Goal: Task Accomplishment & Management: Use online tool/utility

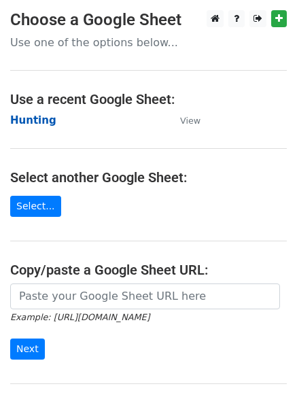
click at [28, 121] on strong "Hunting" at bounding box center [33, 120] width 46 height 12
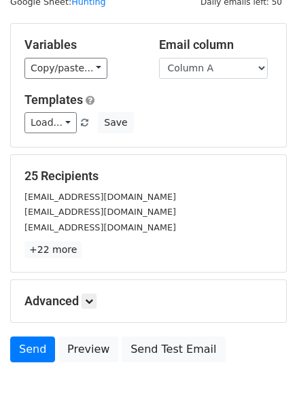
scroll to position [77, 0]
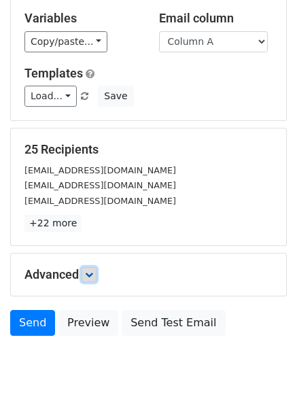
click at [95, 269] on link at bounding box center [89, 274] width 15 height 15
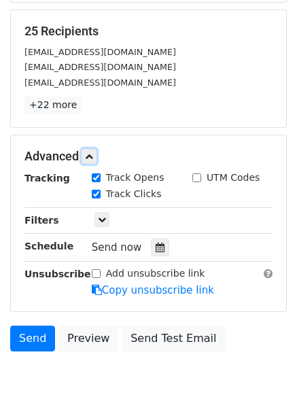
scroll to position [265, 0]
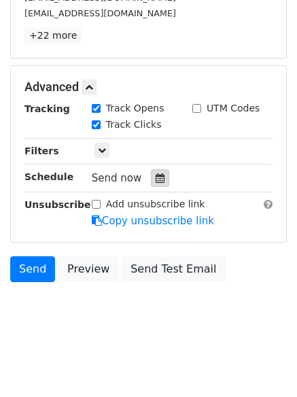
click at [156, 179] on icon at bounding box center [160, 178] width 9 height 10
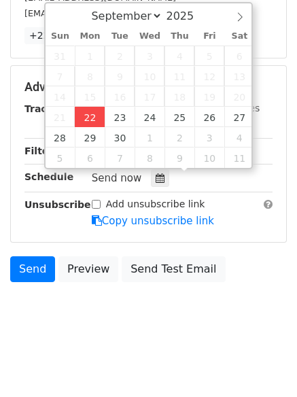
type input "2025-09-22 12:00"
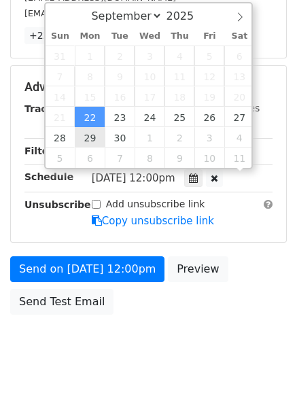
scroll to position [1, 0]
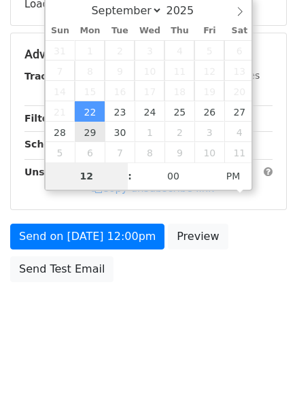
type input "4"
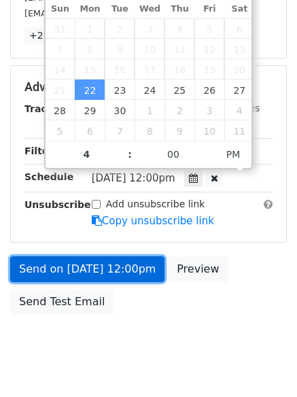
type input "2025-09-22 16:00"
click at [107, 265] on link "Send on Sep 22 at 12:00pm" at bounding box center [87, 269] width 154 height 26
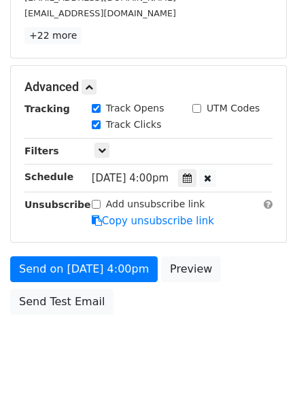
scroll to position [243, 0]
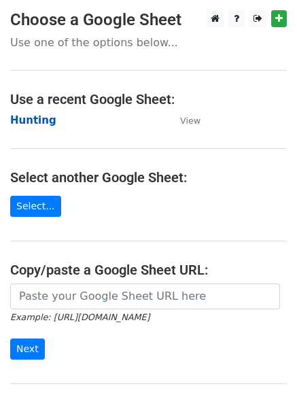
click at [31, 120] on strong "Hunting" at bounding box center [33, 120] width 46 height 12
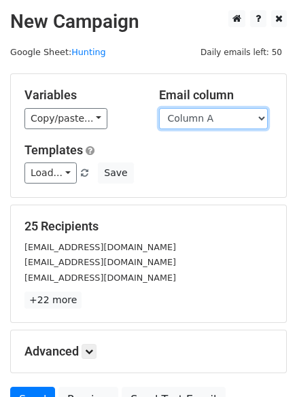
click at [187, 121] on select "Column A Column B Column C Column D Column E Column F" at bounding box center [213, 118] width 109 height 21
select select "Column B"
click at [159, 108] on select "Column A Column B Column C Column D Column E Column F" at bounding box center [213, 118] width 109 height 21
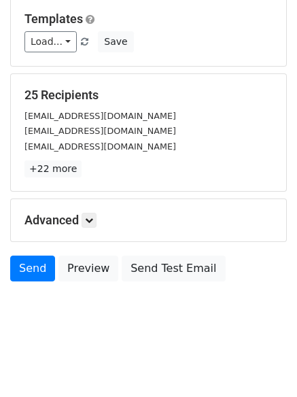
click at [82, 226] on h5 "Advanced" at bounding box center [148, 220] width 248 height 15
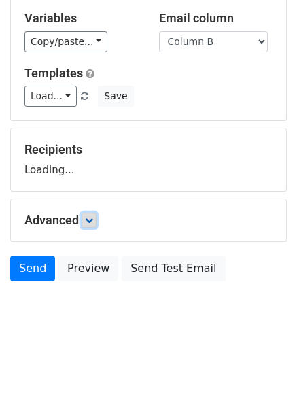
click at [88, 219] on icon at bounding box center [89, 220] width 8 height 8
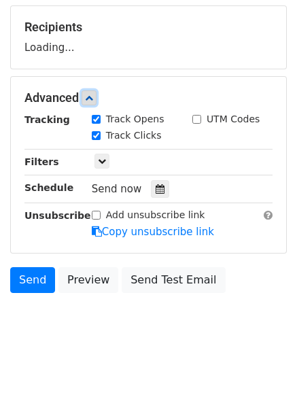
scroll to position [205, 0]
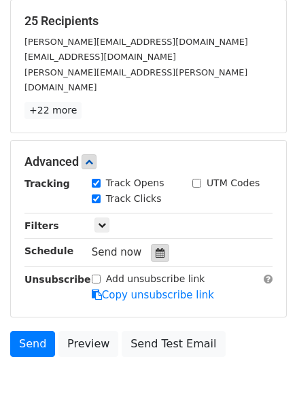
click at [152, 244] on div at bounding box center [160, 253] width 18 height 18
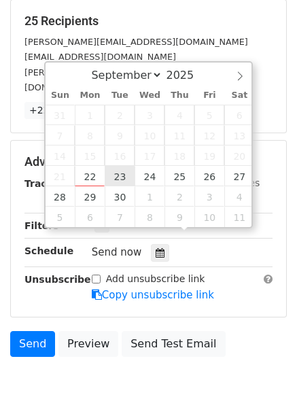
type input "2025-09-23 12:00"
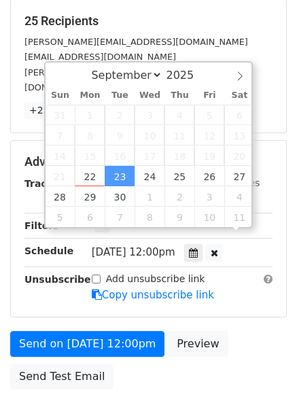
scroll to position [1, 0]
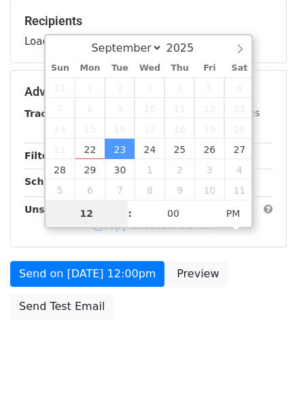
type input "5"
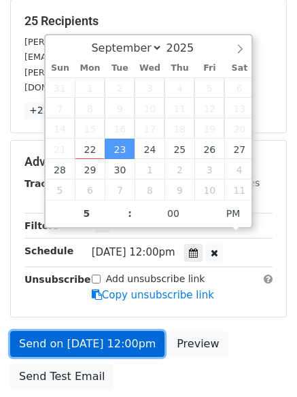
type input "2025-09-23 17:00"
click at [97, 331] on link "Send on Sep 23 at 12:00pm" at bounding box center [87, 344] width 154 height 26
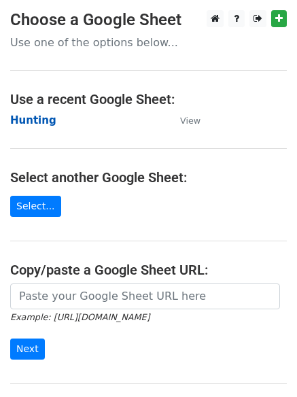
click at [29, 114] on strong "Hunting" at bounding box center [33, 120] width 46 height 12
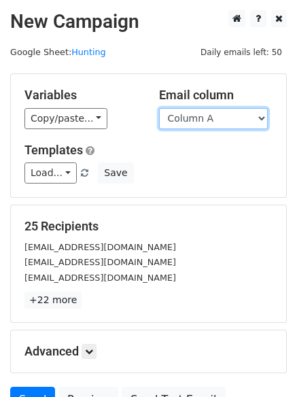
click at [201, 120] on select "Column A Column B Column C Column D Column E Column F" at bounding box center [213, 118] width 109 height 21
select select "Column C"
click at [159, 108] on select "Column A Column B Column C Column D Column E Column F" at bounding box center [213, 118] width 109 height 21
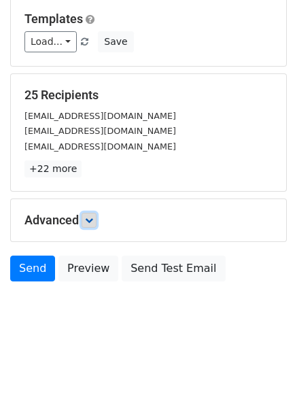
click at [86, 220] on link at bounding box center [89, 220] width 15 height 15
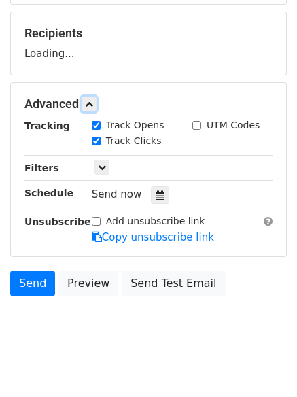
scroll to position [195, 0]
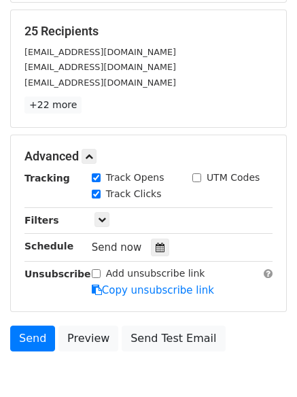
click at [155, 239] on div "Send now" at bounding box center [172, 248] width 160 height 18
click at [156, 247] on icon at bounding box center [160, 248] width 9 height 10
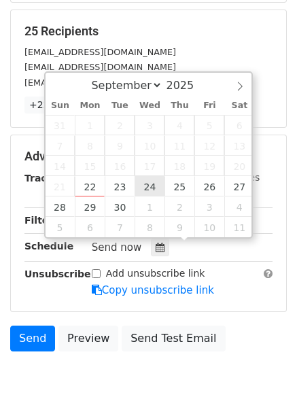
type input "2025-09-24 12:00"
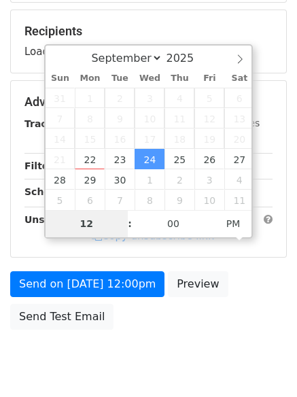
type input "6"
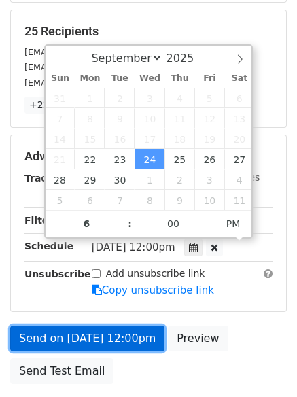
type input "2025-09-24 18:00"
click at [96, 330] on link "Send on Sep 24 at 12:00pm" at bounding box center [87, 339] width 154 height 26
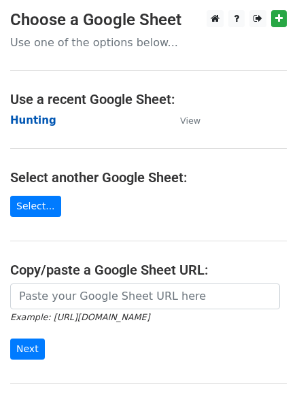
click at [28, 122] on strong "Hunting" at bounding box center [33, 120] width 46 height 12
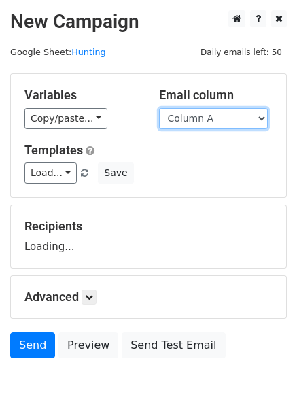
drag, startPoint x: 0, startPoint y: 0, endPoint x: 208, endPoint y: 118, distance: 239.1
click at [208, 118] on select "Column A Column B Column C Column D Column E Column F" at bounding box center [213, 118] width 109 height 21
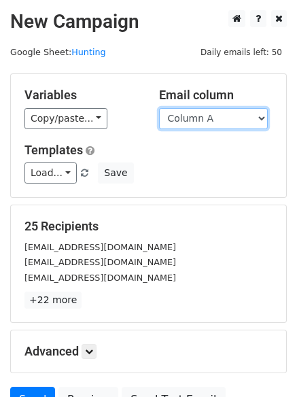
click at [201, 128] on select "Column A Column B Column C Column D Column E Column F" at bounding box center [213, 118] width 109 height 21
select select "Column D"
click at [159, 108] on select "Column A Column B Column C Column D Column E Column F" at bounding box center [213, 118] width 109 height 21
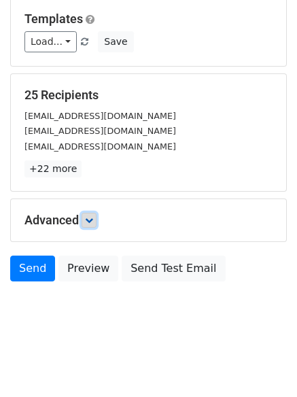
click at [88, 223] on link at bounding box center [89, 220] width 15 height 15
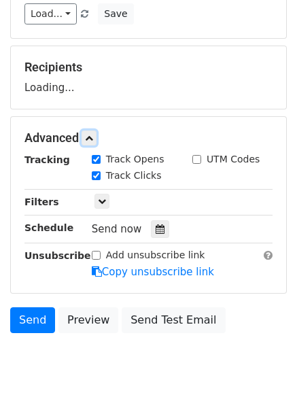
scroll to position [210, 0]
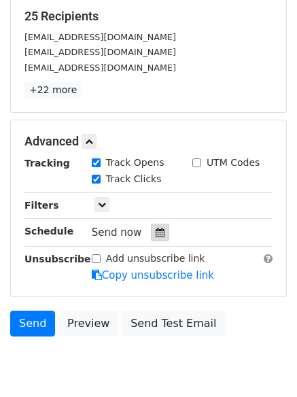
click at [156, 231] on icon at bounding box center [160, 233] width 9 height 10
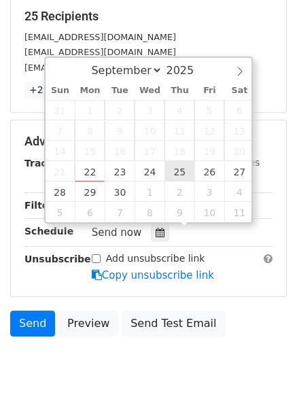
type input "[DATE] 12:00"
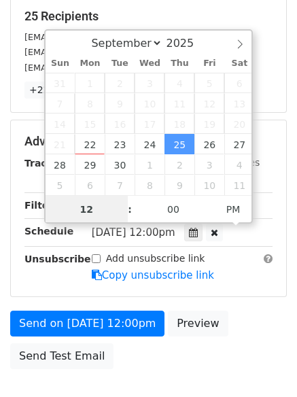
scroll to position [1, 0]
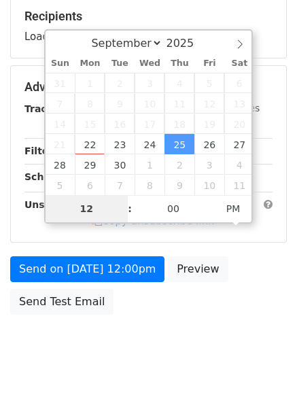
type input "7"
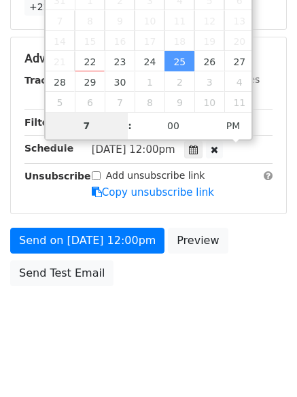
scroll to position [297, 0]
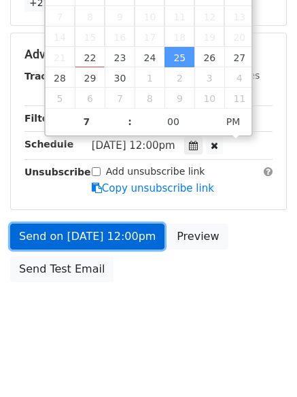
type input "[DATE] 19:00"
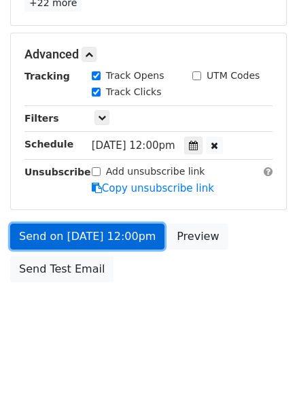
click at [63, 237] on link "Send on [DATE] 12:00pm" at bounding box center [87, 237] width 154 height 26
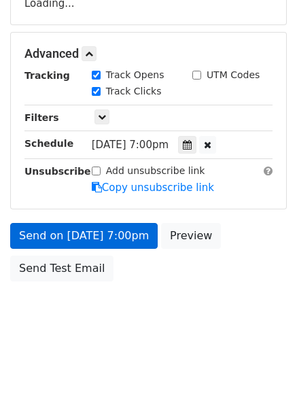
scroll to position [243, 0]
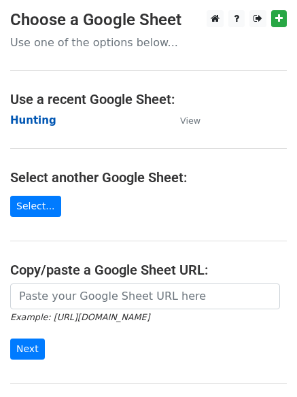
click at [29, 115] on strong "Hunting" at bounding box center [33, 120] width 46 height 12
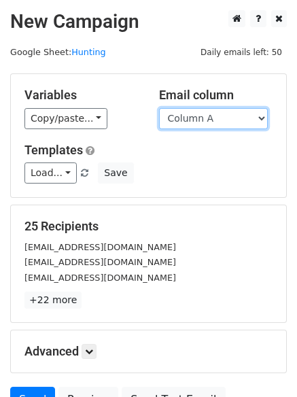
drag, startPoint x: 0, startPoint y: 0, endPoint x: 197, endPoint y: 127, distance: 234.7
click at [197, 124] on select "Column A Column B Column C Column D Column E Column F" at bounding box center [213, 118] width 109 height 21
select select "Column E"
click at [159, 108] on select "Column A Column B Column C Column D Column E Column F" at bounding box center [213, 118] width 109 height 21
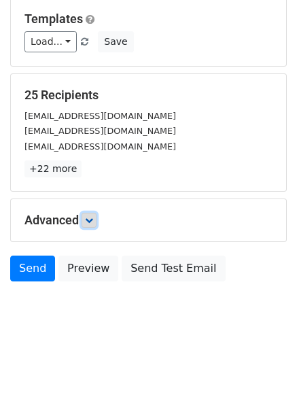
click at [95, 221] on link at bounding box center [89, 220] width 15 height 15
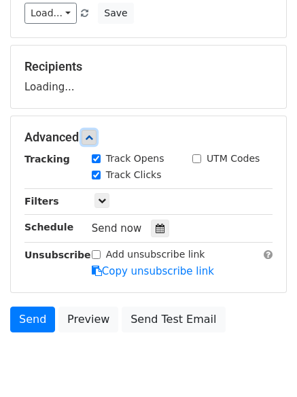
scroll to position [203, 0]
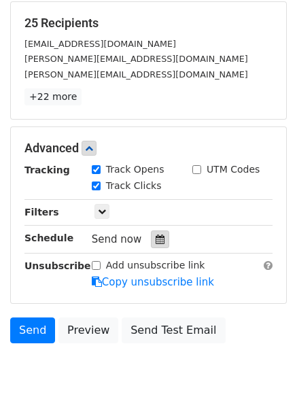
click at [156, 238] on icon at bounding box center [160, 240] width 9 height 10
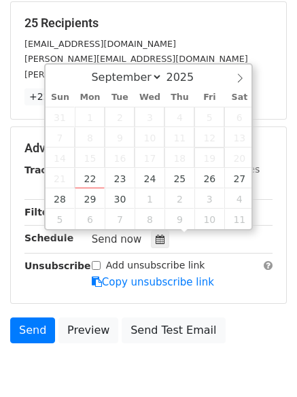
click at [215, 167] on span "19" at bounding box center [210, 158] width 30 height 20
type input "[DATE] 12:00"
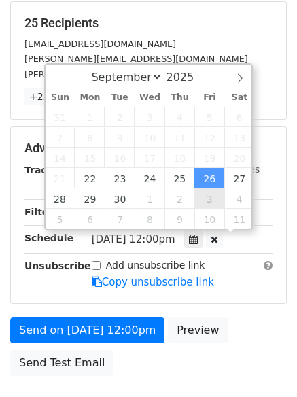
scroll to position [1, 0]
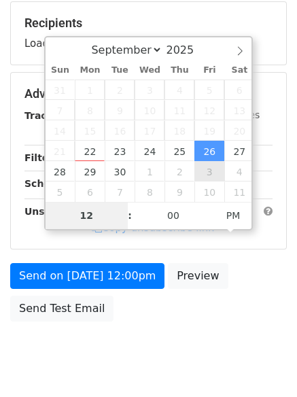
type input "8"
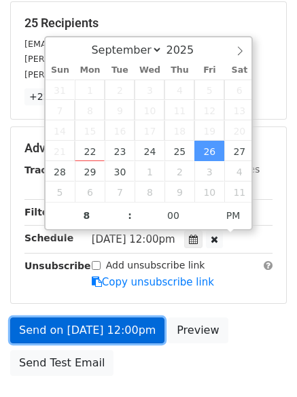
type input "[DATE] 20:00"
click at [95, 324] on link "Send on [DATE] 12:00pm" at bounding box center [87, 331] width 154 height 26
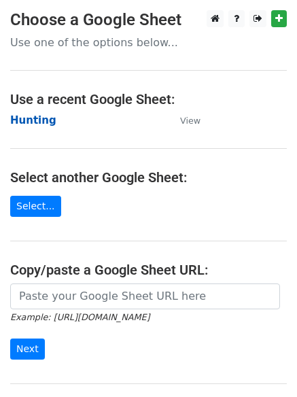
click at [33, 116] on strong "Hunting" at bounding box center [33, 120] width 46 height 12
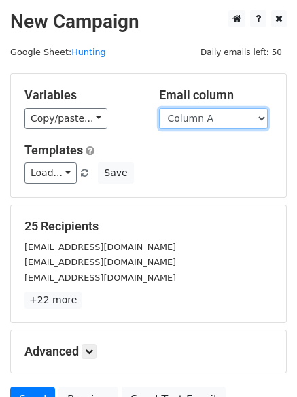
click at [203, 122] on select "Column A Column B Column C Column D Column E Column F" at bounding box center [213, 118] width 109 height 21
select select "Column F"
click at [159, 108] on select "Column A Column B Column C Column D Column E Column F" at bounding box center [213, 118] width 109 height 21
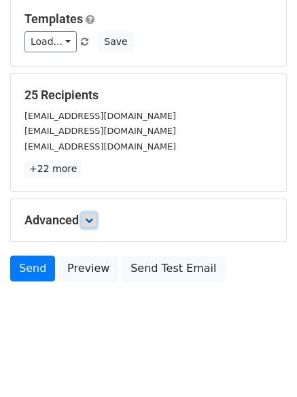
click at [93, 224] on icon at bounding box center [89, 220] width 8 height 8
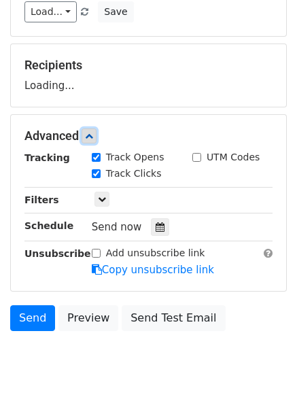
scroll to position [206, 0]
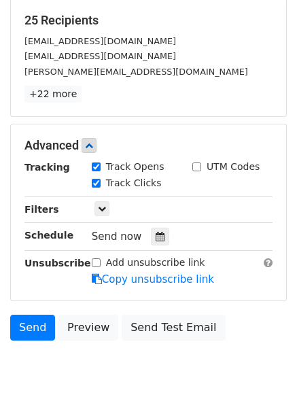
click at [154, 228] on div "Send now" at bounding box center [172, 237] width 160 height 18
click at [158, 232] on icon at bounding box center [160, 237] width 9 height 10
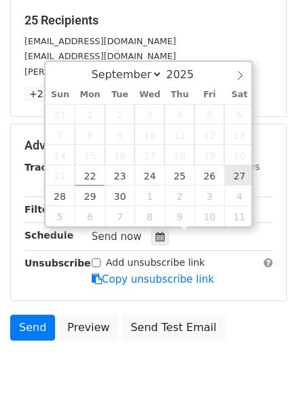
type input "[DATE] 12:00"
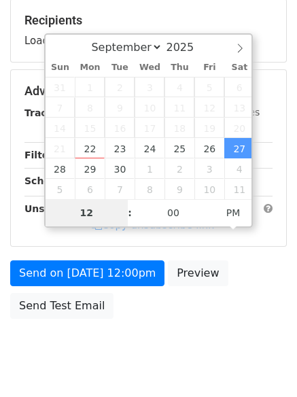
type input "9"
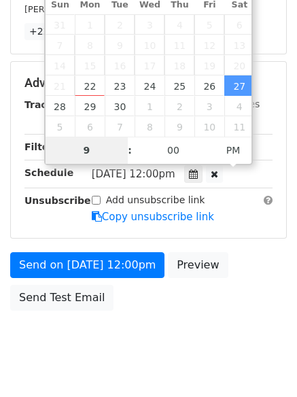
scroll to position [297, 0]
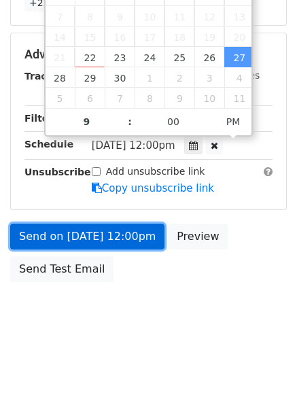
type input "[DATE] 21:00"
click at [67, 230] on link "Send on [DATE] 12:00pm" at bounding box center [87, 237] width 154 height 26
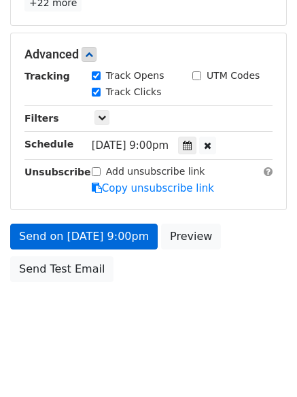
scroll to position [243, 0]
